Goal: Find specific page/section: Find specific page/section

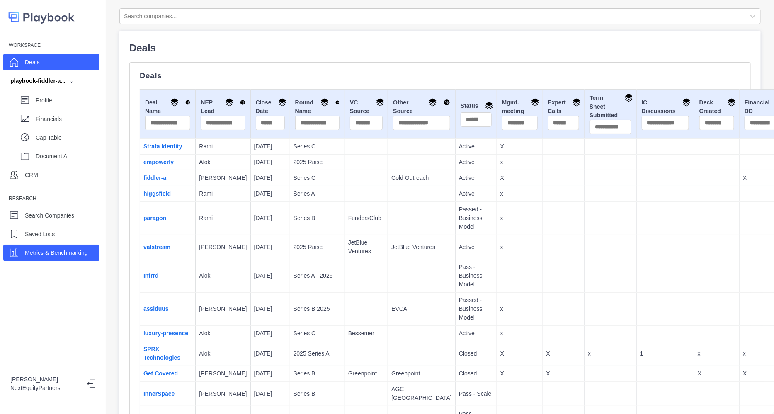
click at [86, 256] on p "Metrics & Benchmarking" at bounding box center [56, 253] width 63 height 9
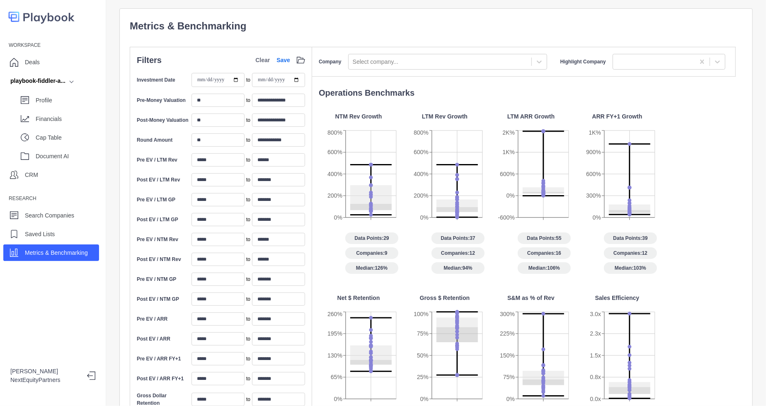
click at [377, 21] on p "Metrics & Benchmarking" at bounding box center [436, 26] width 612 height 15
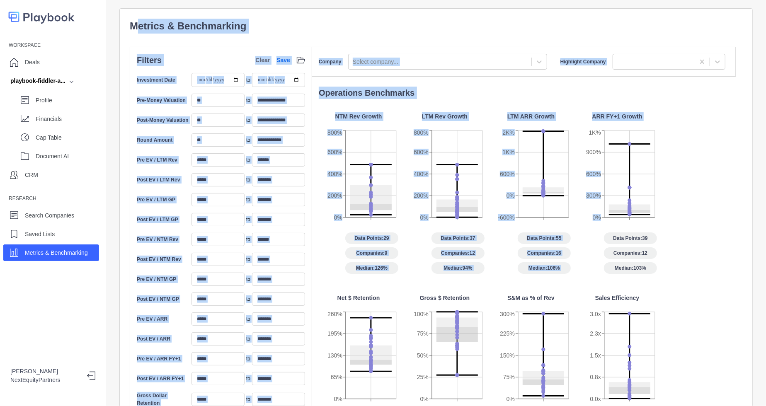
drag, startPoint x: 137, startPoint y: 27, endPoint x: 644, endPoint y: 175, distance: 528.6
click at [644, 175] on div "**********" at bounding box center [436, 321] width 612 height 605
click at [440, 25] on p "Metrics & Benchmarking" at bounding box center [436, 26] width 612 height 15
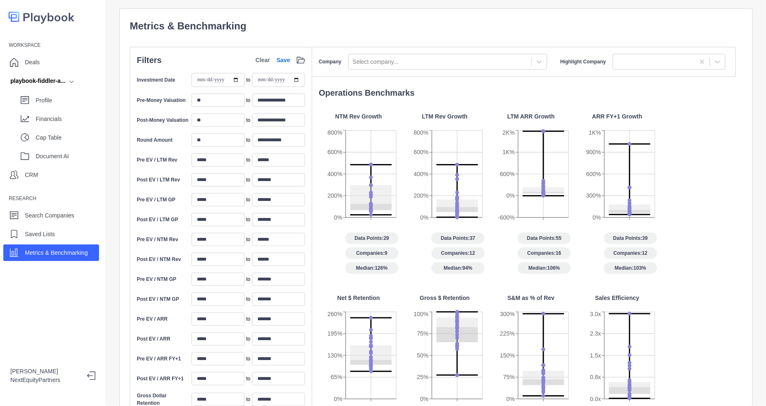
click at [440, 25] on p "Metrics & Benchmarking" at bounding box center [436, 26] width 612 height 15
drag, startPoint x: 440, startPoint y: 26, endPoint x: 421, endPoint y: 32, distance: 20.3
click at [441, 27] on p "Metrics & Benchmarking" at bounding box center [436, 26] width 612 height 15
click at [97, 107] on div "Profile" at bounding box center [58, 100] width 82 height 17
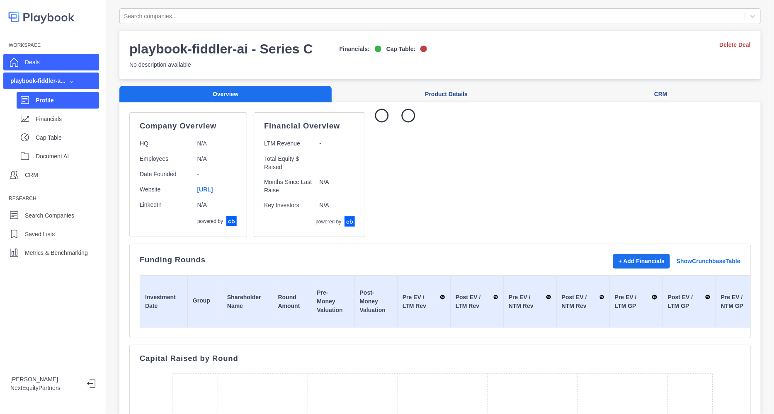
click at [70, 63] on div "Deals" at bounding box center [51, 62] width 96 height 17
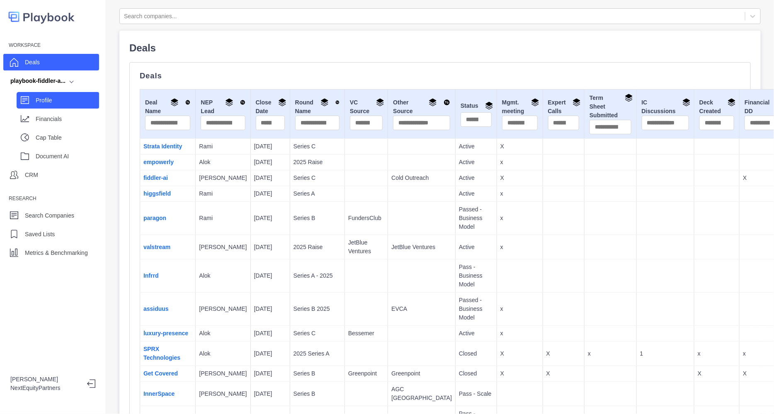
click at [77, 103] on p "Profile" at bounding box center [67, 100] width 63 height 9
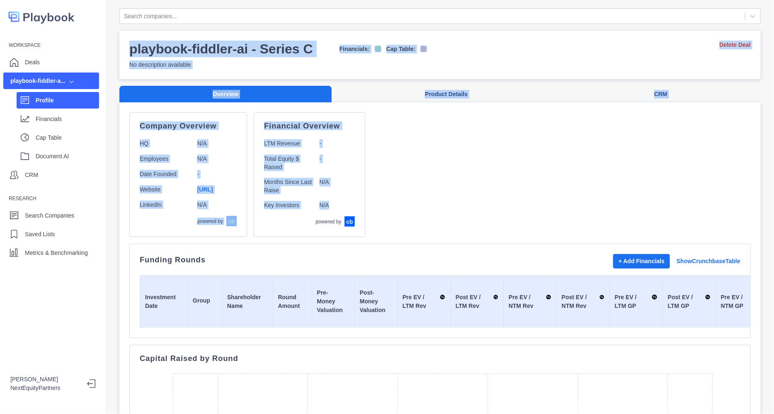
drag, startPoint x: 119, startPoint y: 51, endPoint x: 489, endPoint y: 216, distance: 405.9
click at [489, 216] on div "Search companies... playbook-fiddler-ai - Series C Financials: Cap Table: No de…" at bounding box center [440, 207] width 668 height 414
click at [479, 189] on div "Company Overview HQ N/A Employees N/A Date Founded - Website [URL] LinkedIn N/A…" at bounding box center [439, 174] width 621 height 125
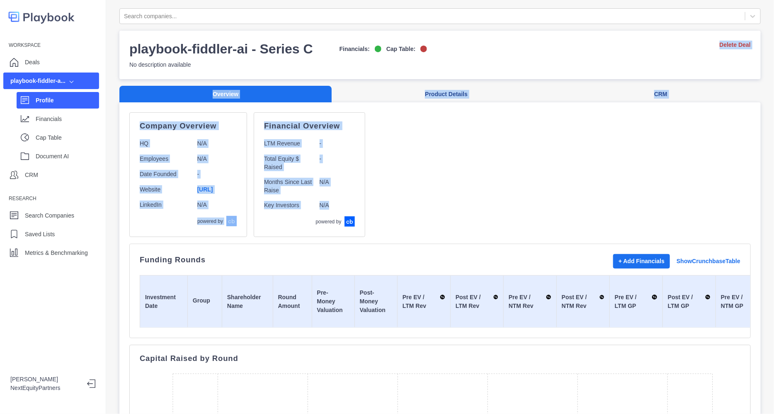
drag, startPoint x: 473, startPoint y: 211, endPoint x: 219, endPoint y: 74, distance: 288.5
click at [218, 71] on div "Search companies... playbook-fiddler-ai - Series C Financials: Cap Table: No de…" at bounding box center [439, 383] width 641 height 750
